Goal: Check status: Check status

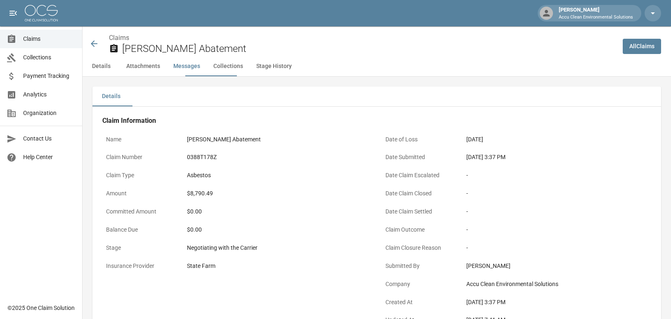
scroll to position [833, 0]
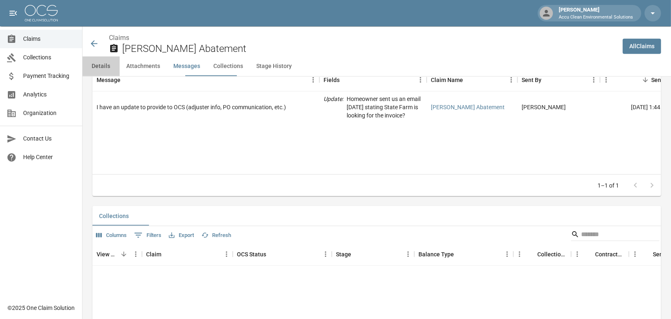
click at [101, 76] on button "Details" at bounding box center [100, 67] width 37 height 20
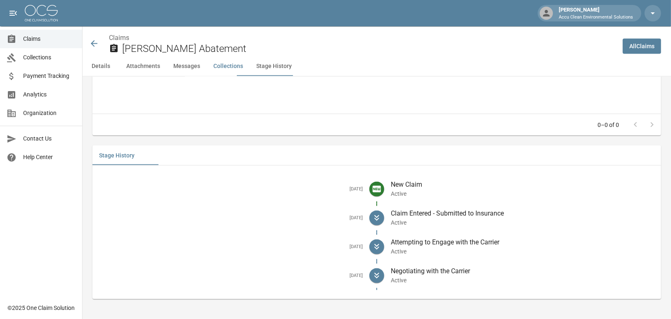
scroll to position [1161, 0]
click at [31, 39] on span "Claims" at bounding box center [49, 39] width 52 height 9
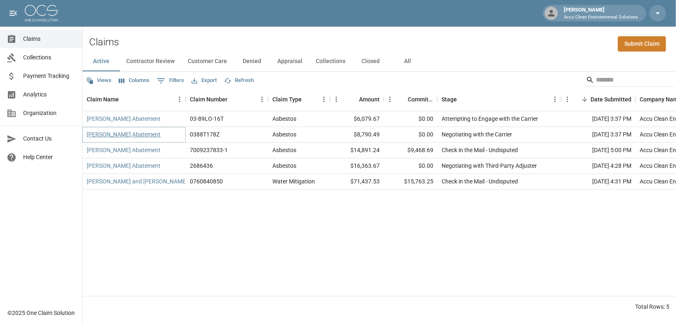
click at [118, 139] on link "[PERSON_NAME] Abatement" at bounding box center [124, 134] width 74 height 8
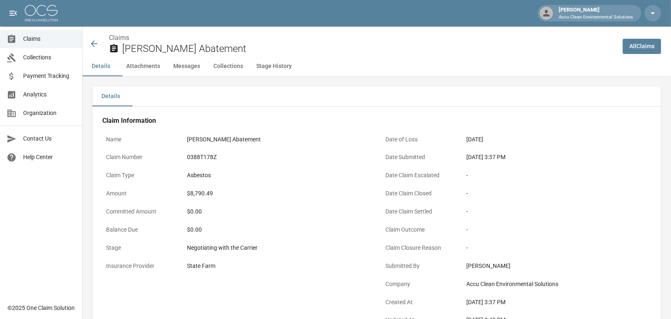
click at [151, 76] on button "Attachments" at bounding box center [143, 67] width 47 height 20
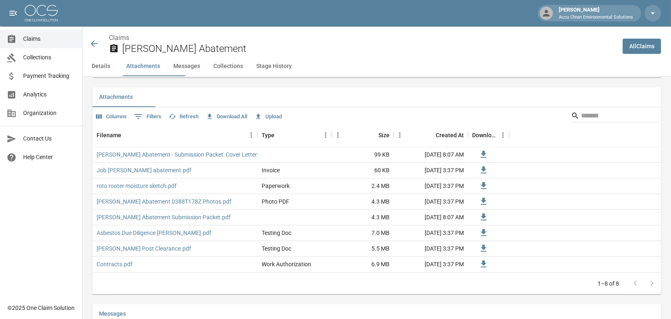
scroll to position [503, 0]
click at [207, 76] on button "Messages" at bounding box center [187, 67] width 40 height 20
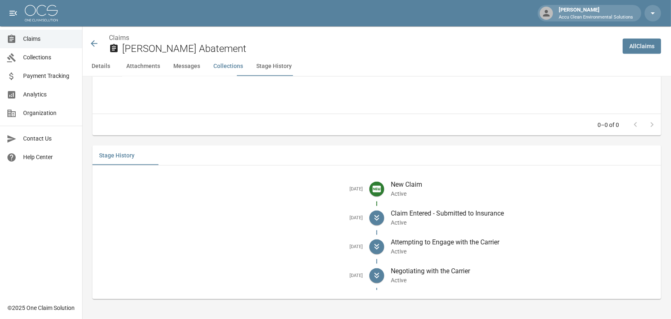
scroll to position [1161, 0]
click at [105, 76] on button "Details" at bounding box center [100, 67] width 37 height 20
